Goal: Find specific page/section: Find specific page/section

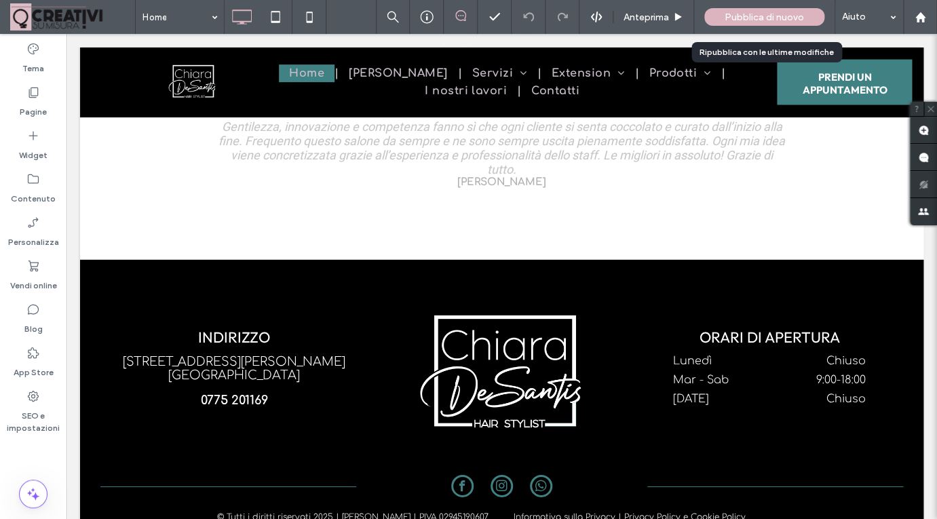
click at [753, 15] on span "Pubblica di nuovo" at bounding box center [764, 18] width 79 height 12
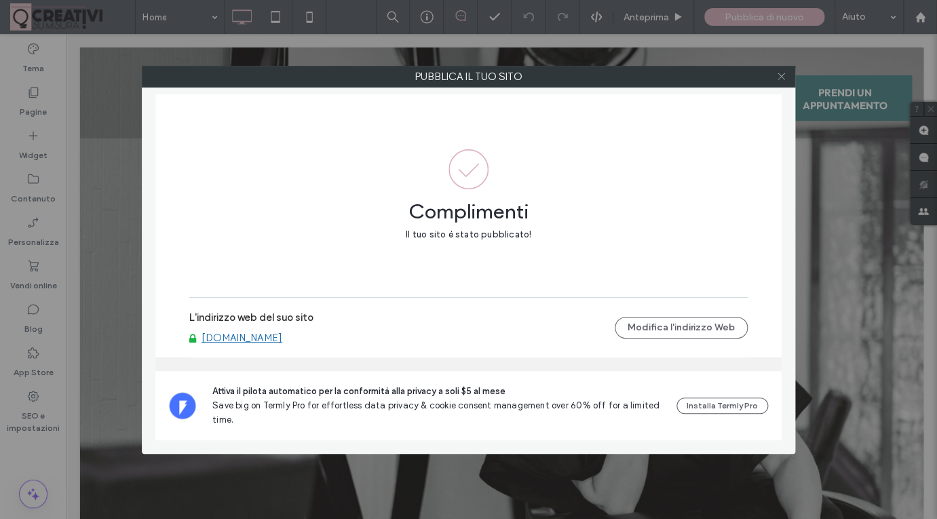
click at [785, 79] on icon at bounding box center [782, 76] width 10 height 10
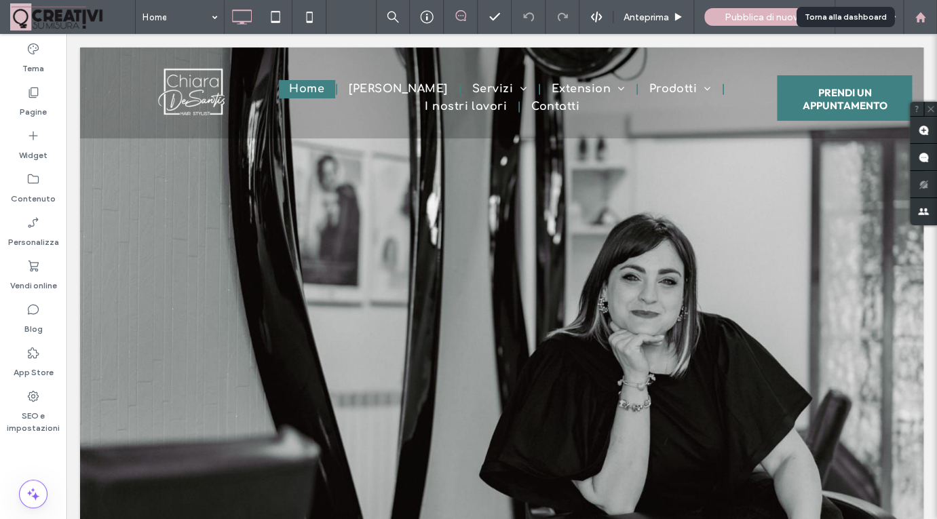
click at [918, 21] on use at bounding box center [920, 17] width 10 height 10
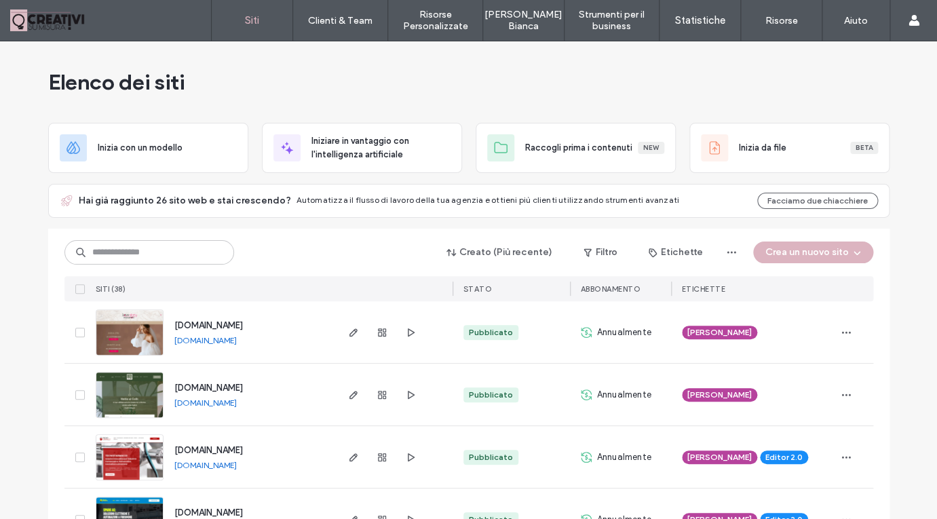
click at [206, 324] on span "www.lovestoryfierasposi.it" at bounding box center [208, 325] width 69 height 10
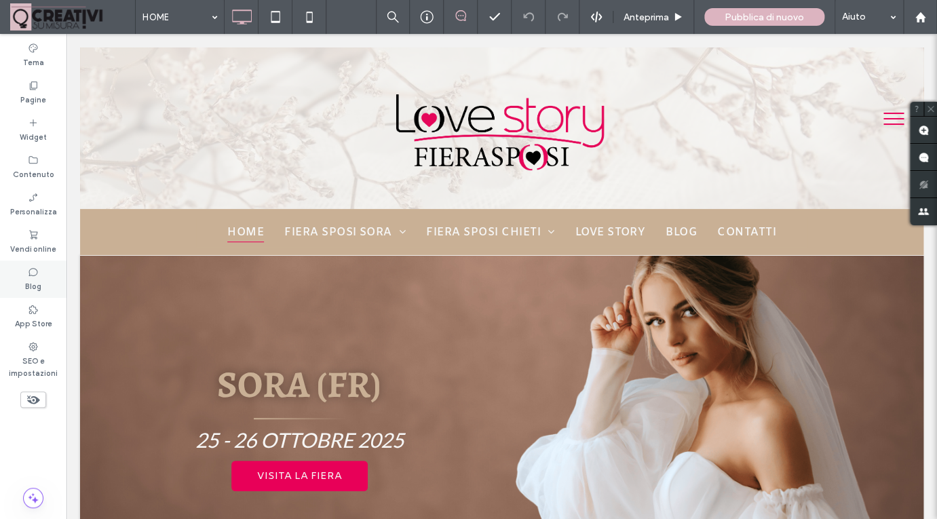
click at [33, 284] on label "Blog" at bounding box center [33, 285] width 16 height 15
